Goal: Transaction & Acquisition: Book appointment/travel/reservation

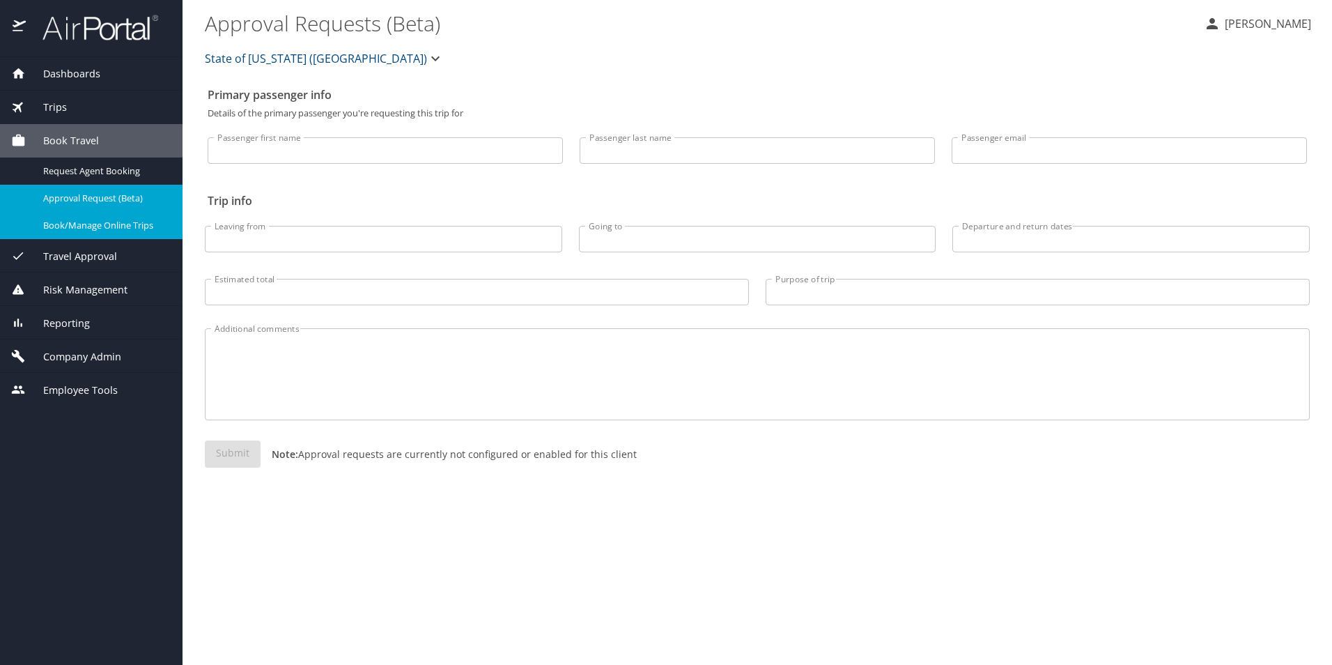
click at [81, 221] on span "Book/Manage Online Trips" at bounding box center [104, 225] width 123 height 13
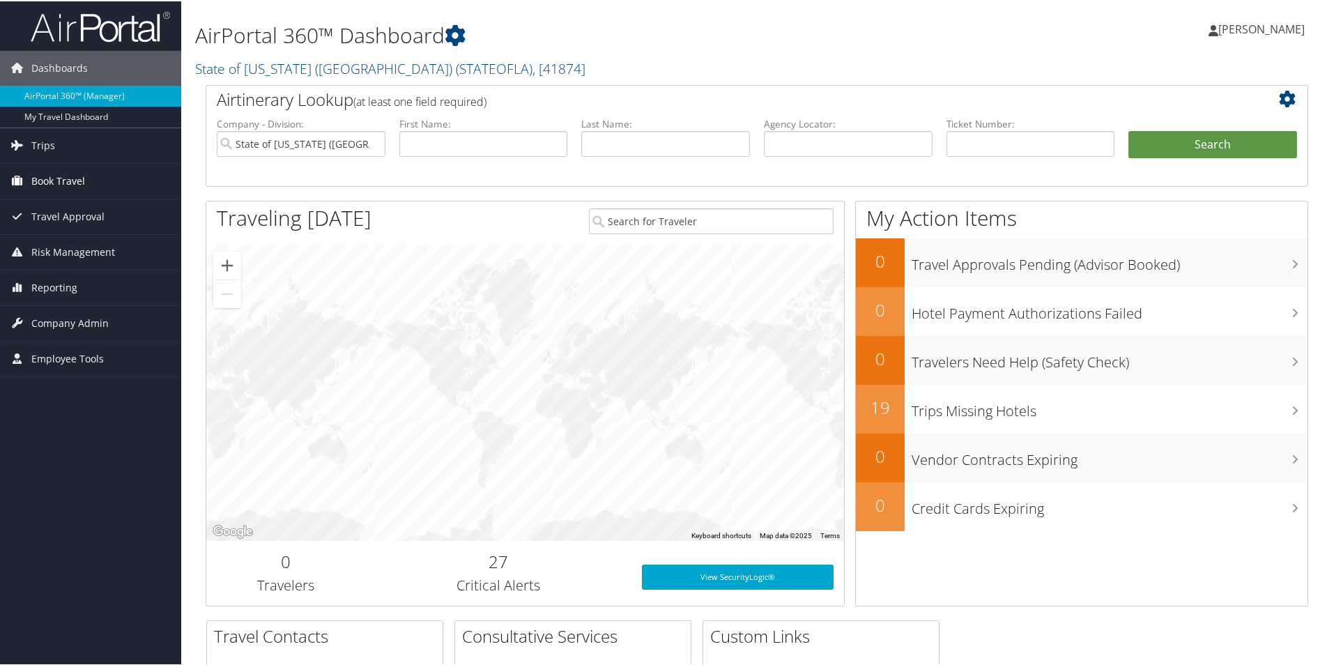
drag, startPoint x: 55, startPoint y: 174, endPoint x: 73, endPoint y: 177, distance: 18.3
click at [55, 174] on span "Book Travel" at bounding box center [58, 179] width 54 height 35
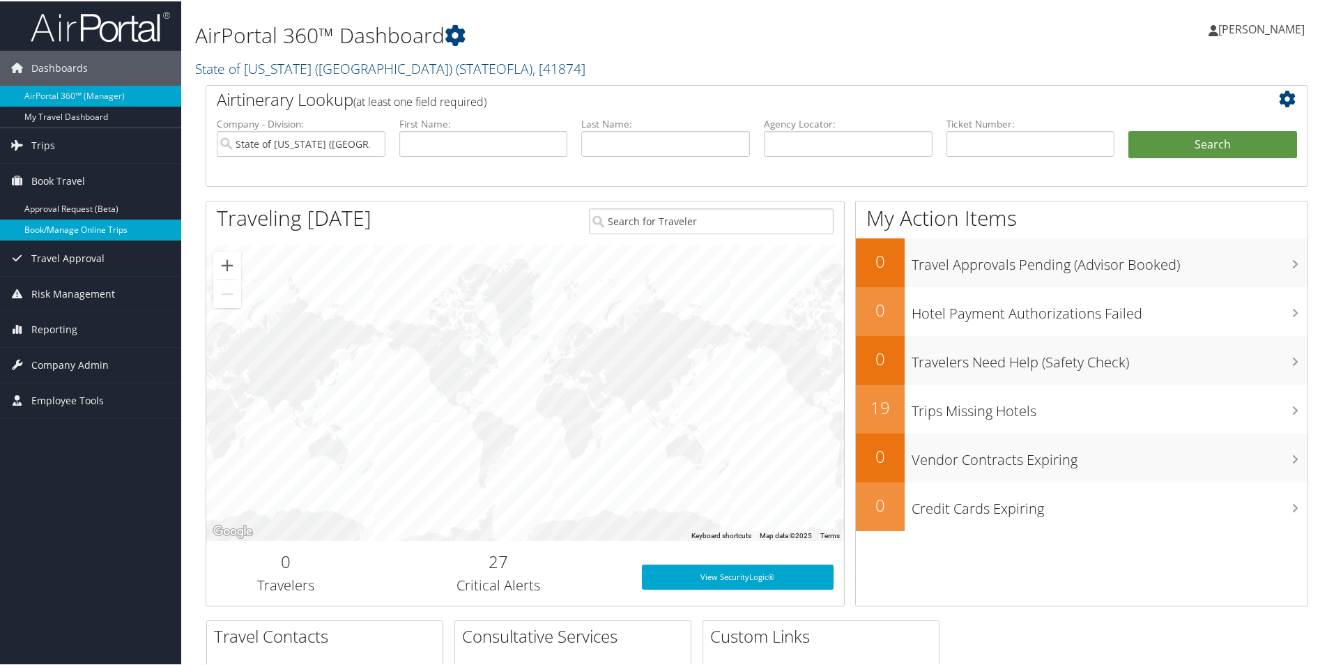
click at [91, 225] on link "Book/Manage Online Trips" at bounding box center [90, 228] width 181 height 21
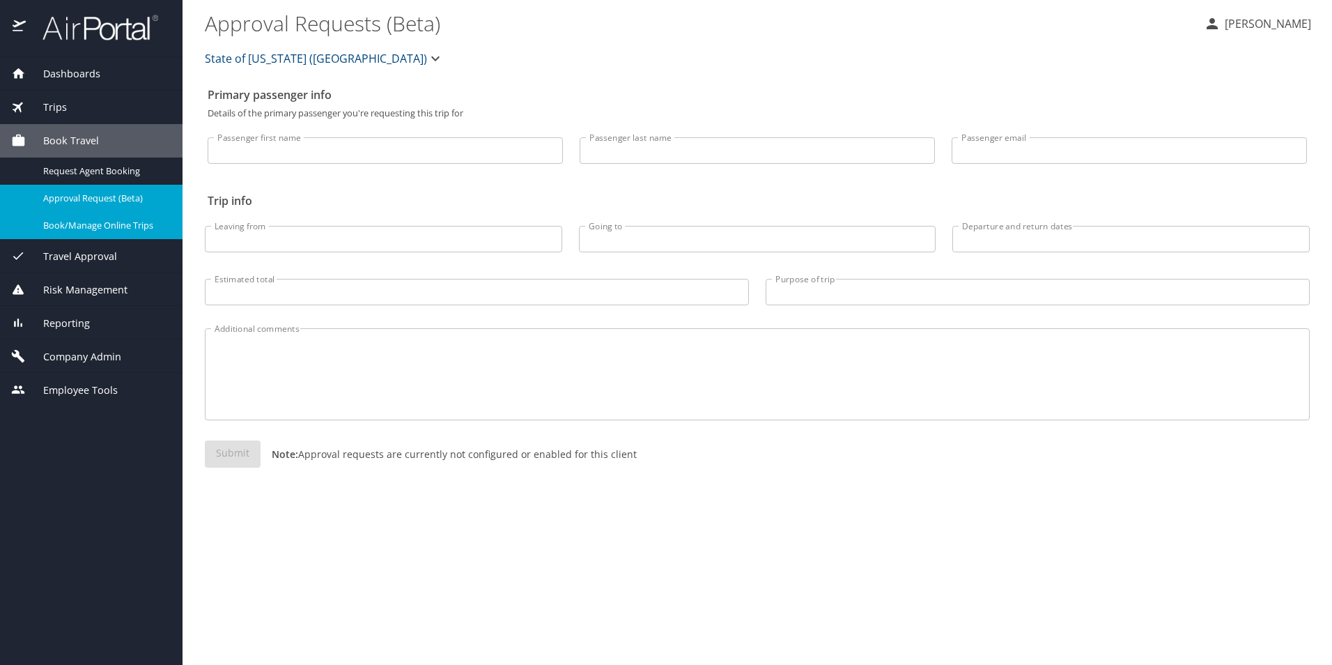
click at [103, 222] on span "Book/Manage Online Trips" at bounding box center [104, 225] width 123 height 13
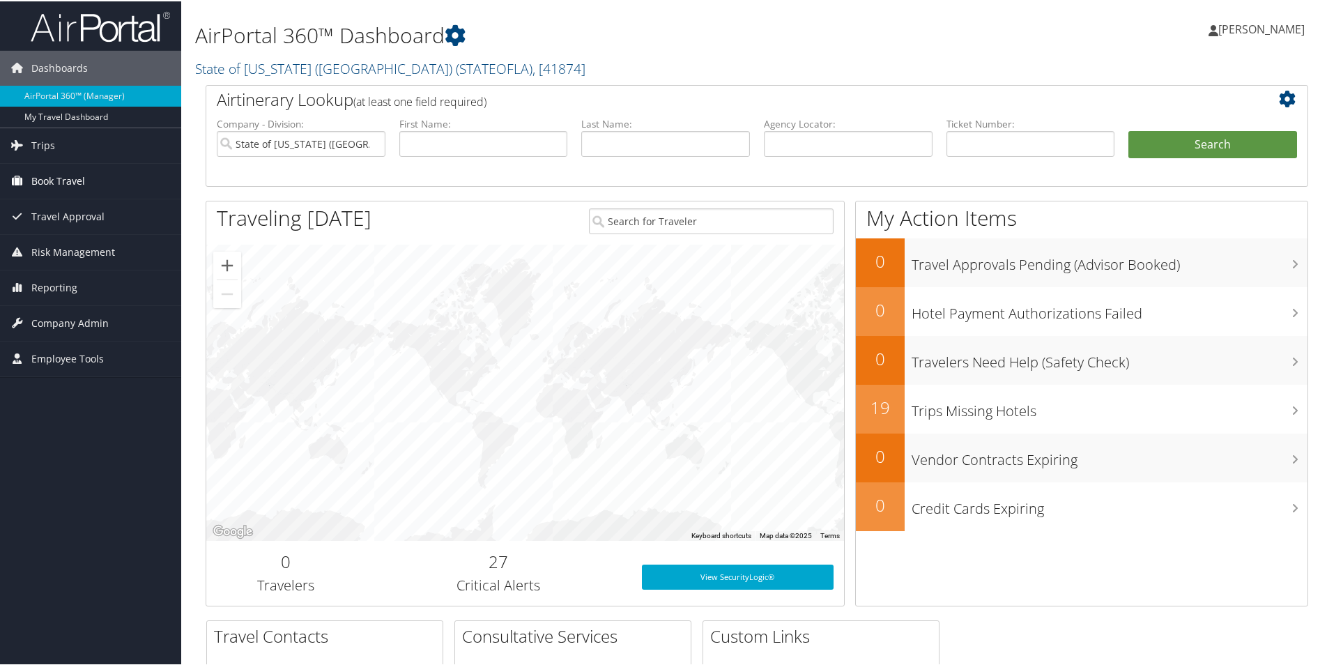
click at [54, 172] on span "Book Travel" at bounding box center [58, 179] width 54 height 35
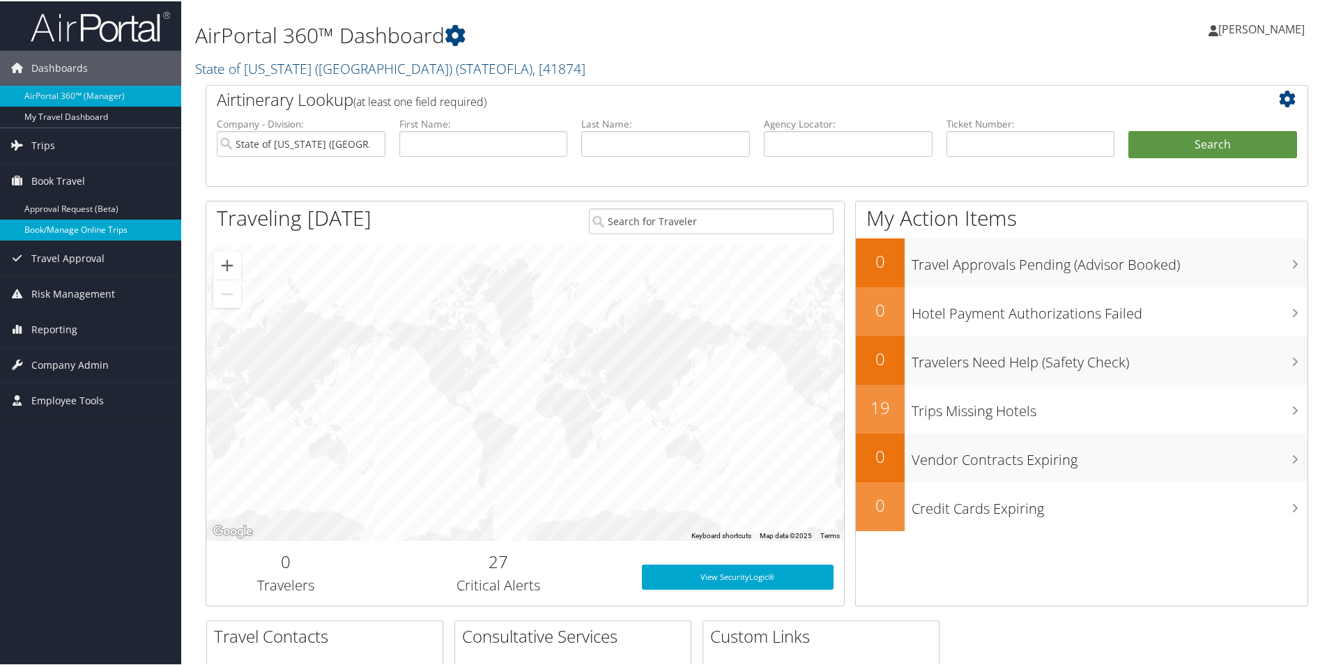
click at [52, 222] on link "Book/Manage Online Trips" at bounding box center [90, 228] width 181 height 21
click at [64, 224] on link "Book/Manage Online Trips" at bounding box center [90, 228] width 181 height 21
